Goal: Information Seeking & Learning: Learn about a topic

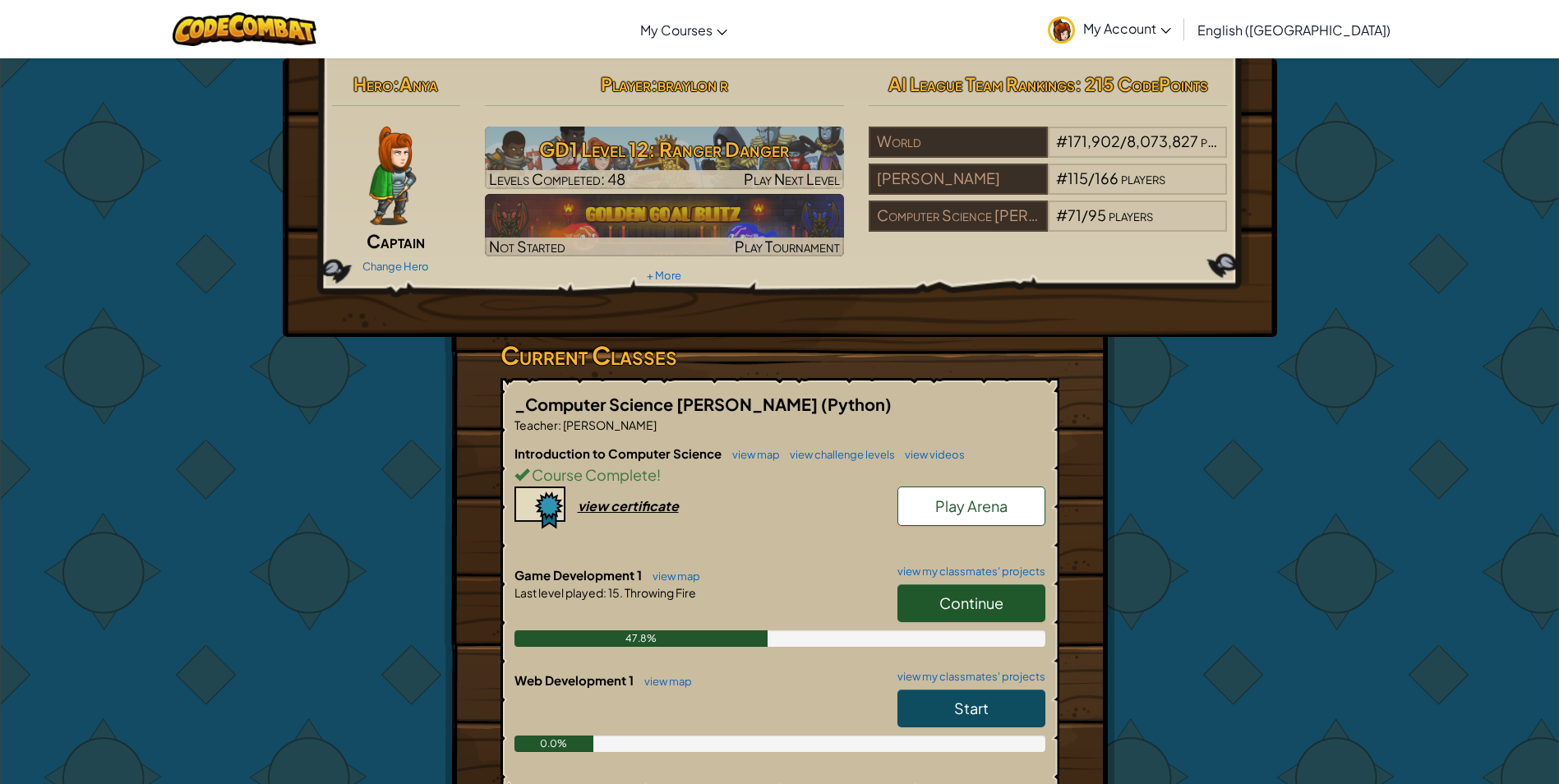
click at [980, 611] on span "Continue" at bounding box center [972, 602] width 64 height 19
